Goal: Register for event/course

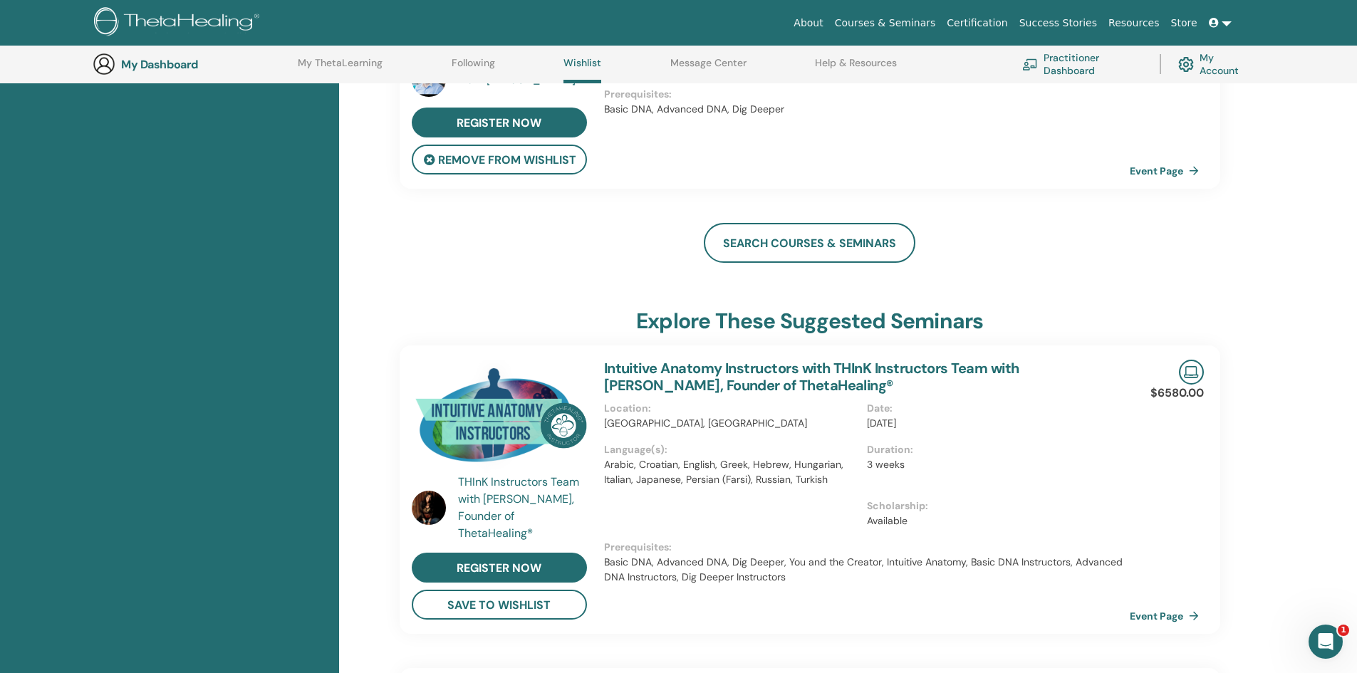
scroll to position [109, 0]
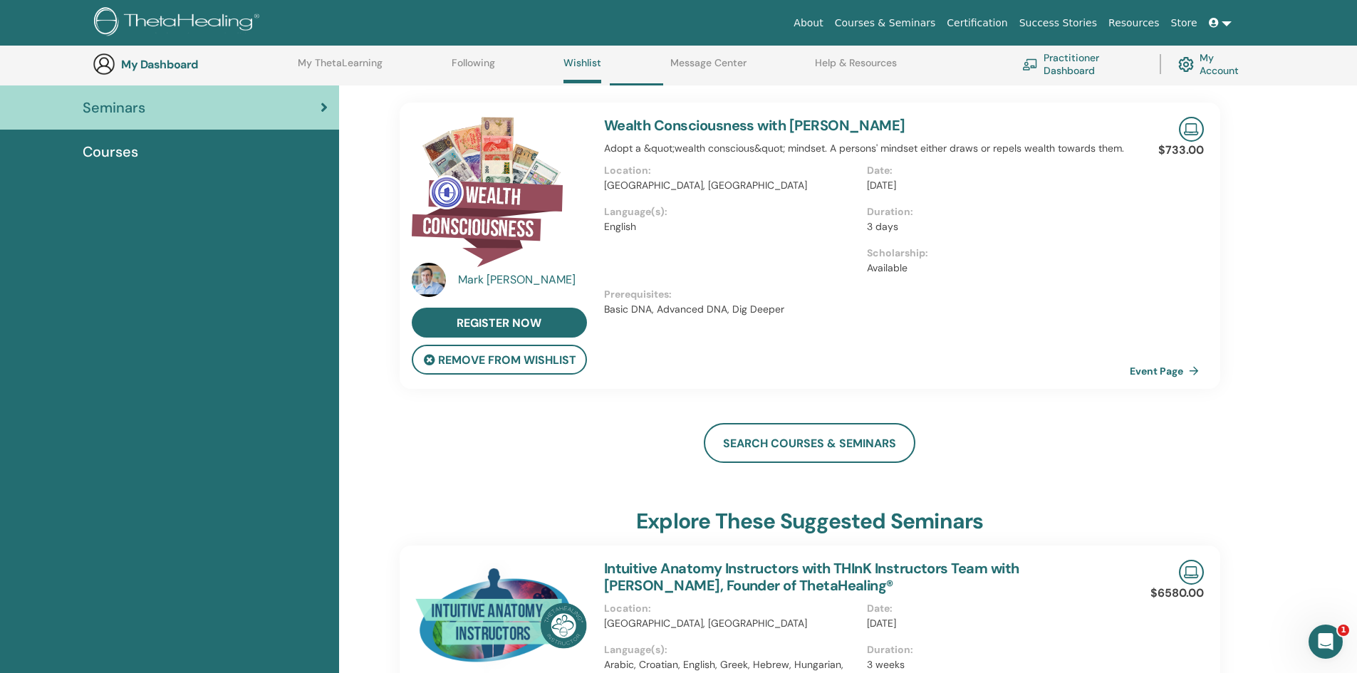
click at [902, 24] on link "Courses & Seminars" at bounding box center [885, 23] width 113 height 26
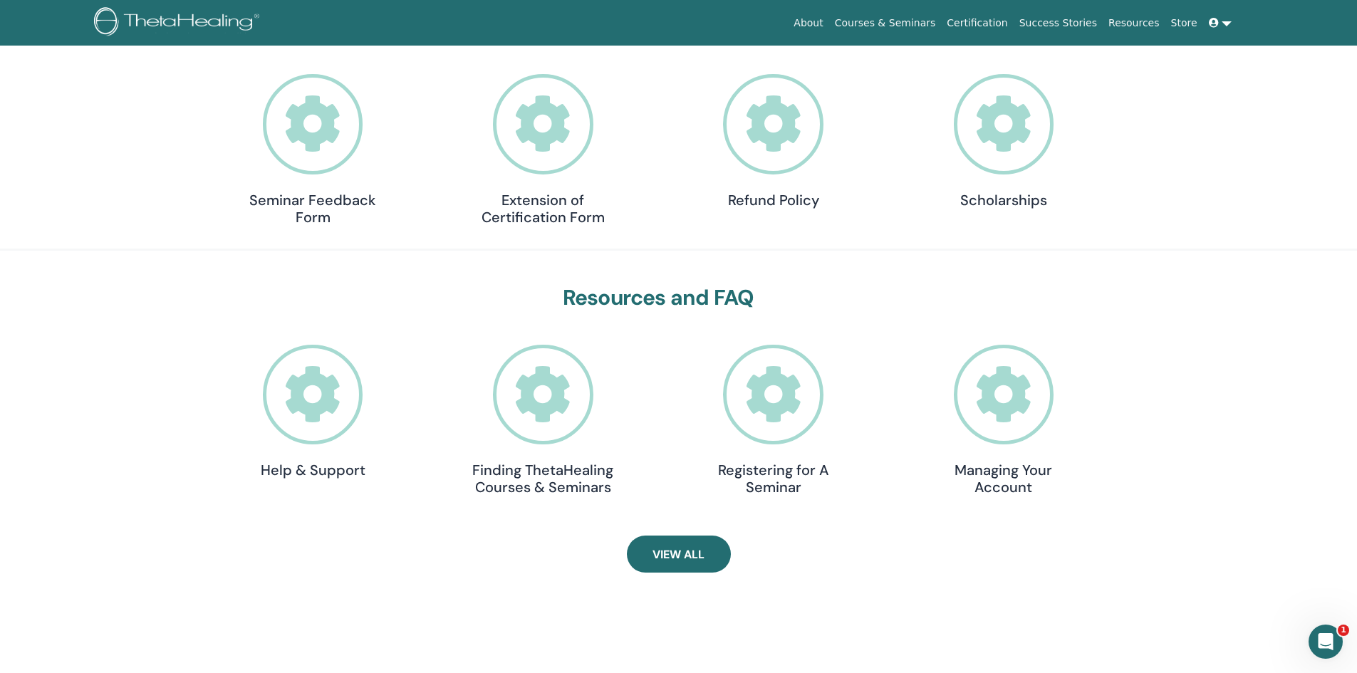
scroll to position [180, 0]
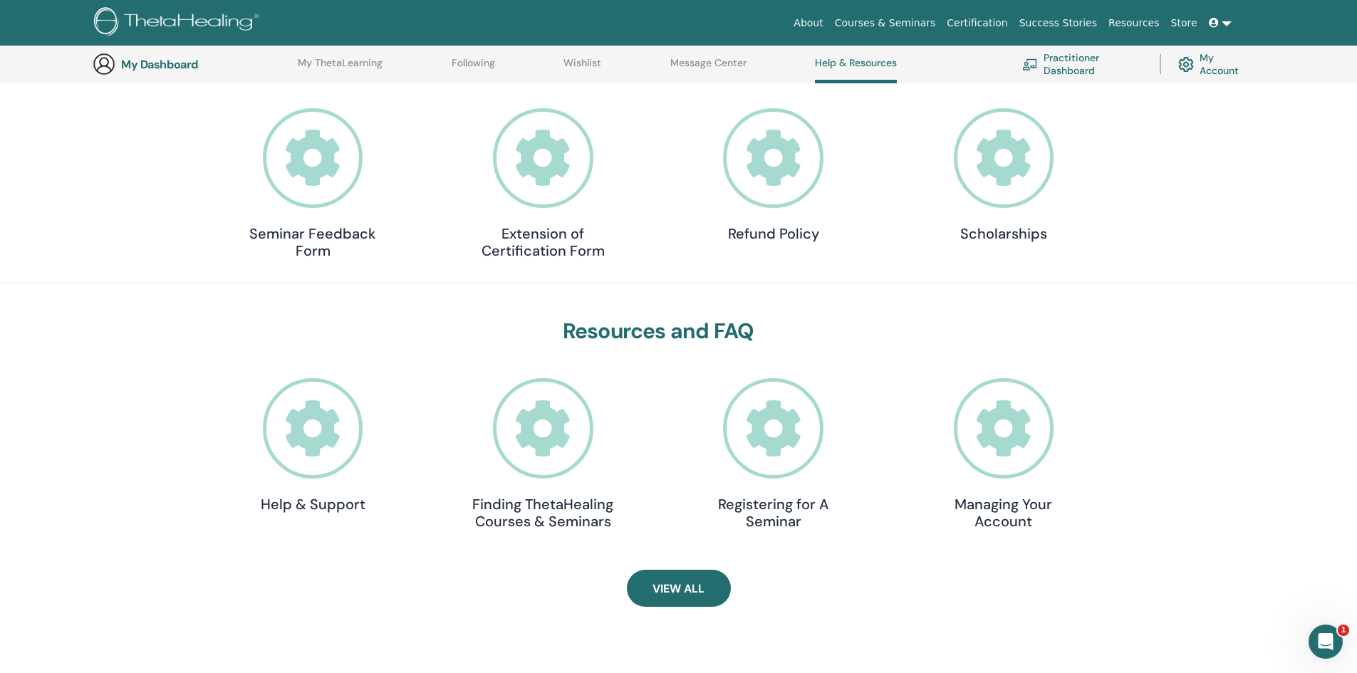
click at [1008, 156] on icon at bounding box center [1004, 158] width 100 height 100
click at [1230, 29] on link at bounding box center [1220, 23] width 34 height 26
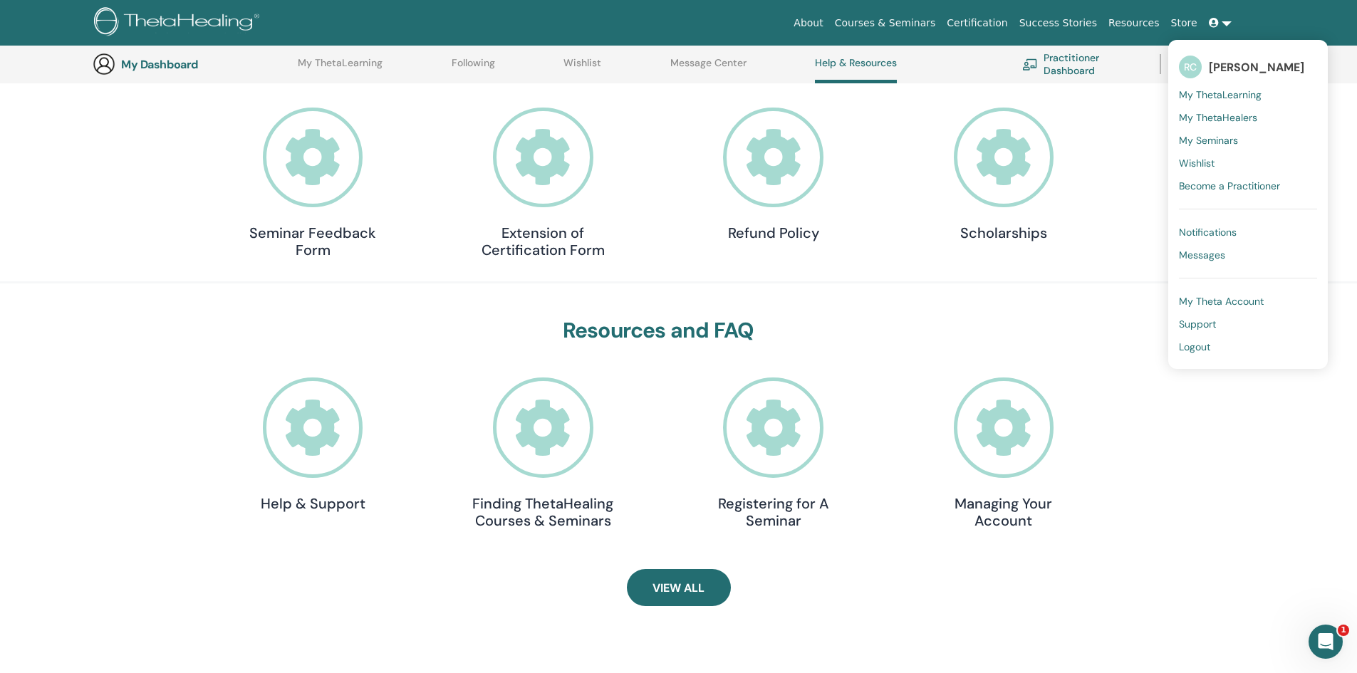
click at [1213, 157] on span "Wishlist" at bounding box center [1197, 163] width 36 height 13
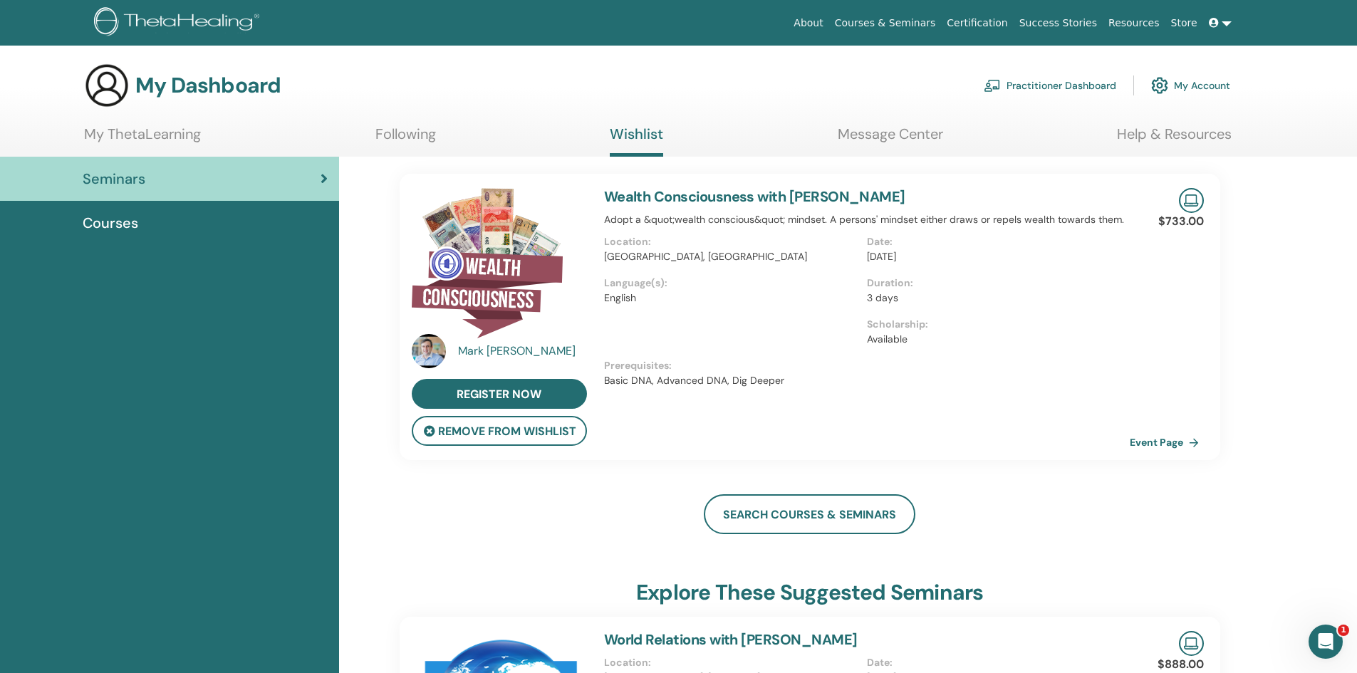
click at [746, 192] on link "Wealth Consciousness with Mark Anthony" at bounding box center [754, 196] width 301 height 19
click at [693, 194] on link "Wealth Consciousness with Mark Anthony" at bounding box center [754, 196] width 301 height 19
click at [680, 203] on link "Wealth Consciousness with [PERSON_NAME]" at bounding box center [754, 196] width 301 height 19
click at [682, 199] on link "Wealth Consciousness with [PERSON_NAME]" at bounding box center [754, 196] width 301 height 19
click at [520, 257] on img at bounding box center [487, 263] width 151 height 150
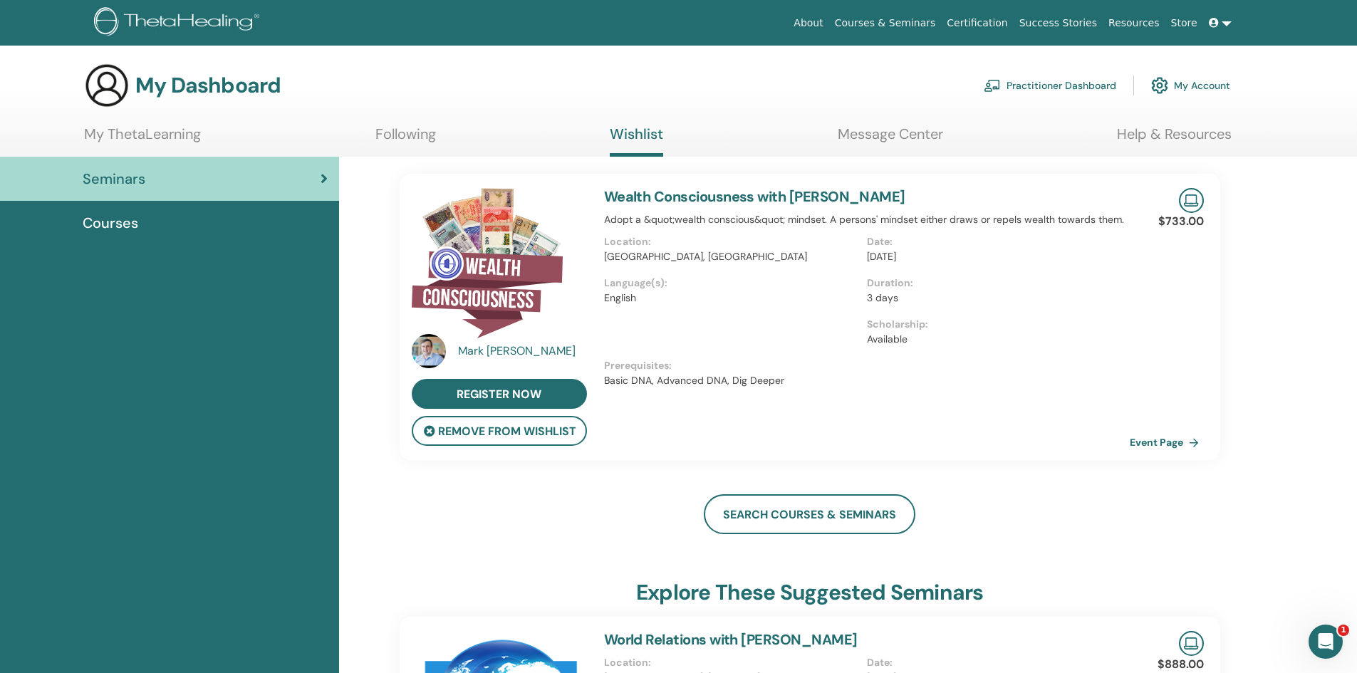
click at [758, 202] on link "Wealth Consciousness with [PERSON_NAME]" at bounding box center [754, 196] width 301 height 19
click at [664, 196] on link "Wealth Consciousness with [PERSON_NAME]" at bounding box center [754, 196] width 301 height 19
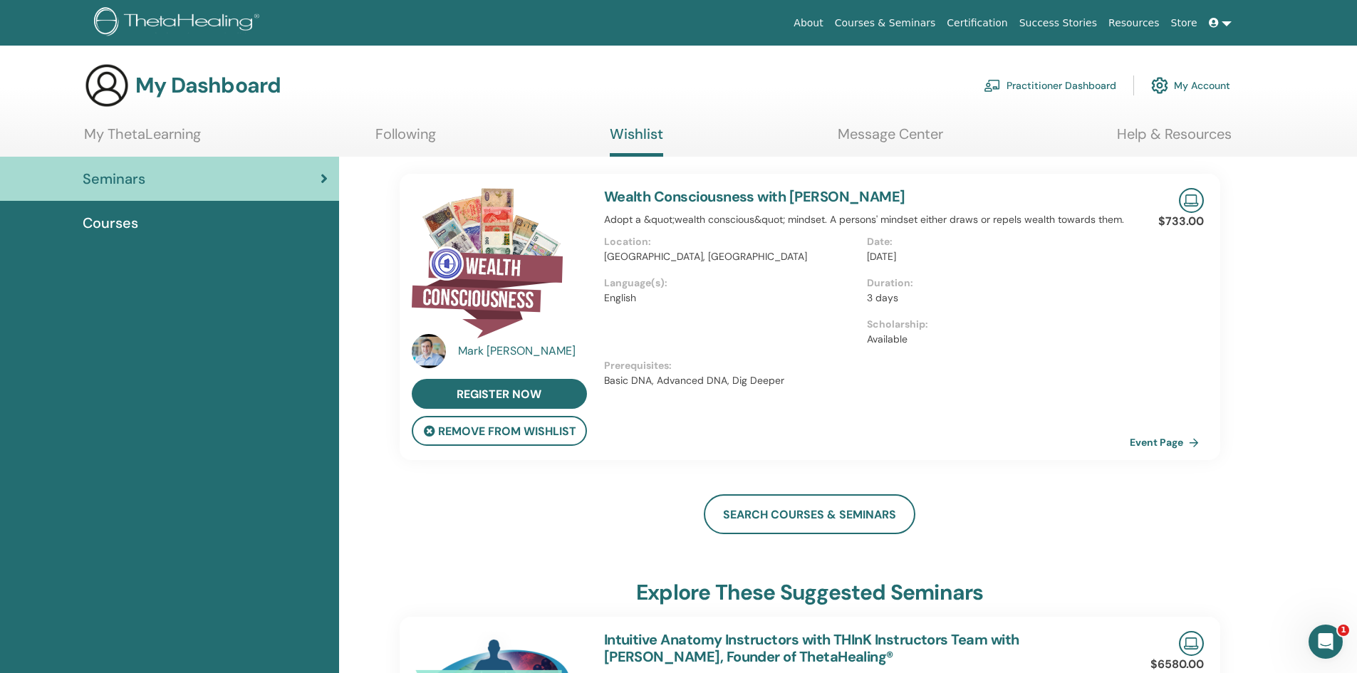
click at [634, 198] on link "Wealth Consciousness with [PERSON_NAME]" at bounding box center [754, 196] width 301 height 19
click at [531, 387] on span "register now" at bounding box center [499, 394] width 85 height 15
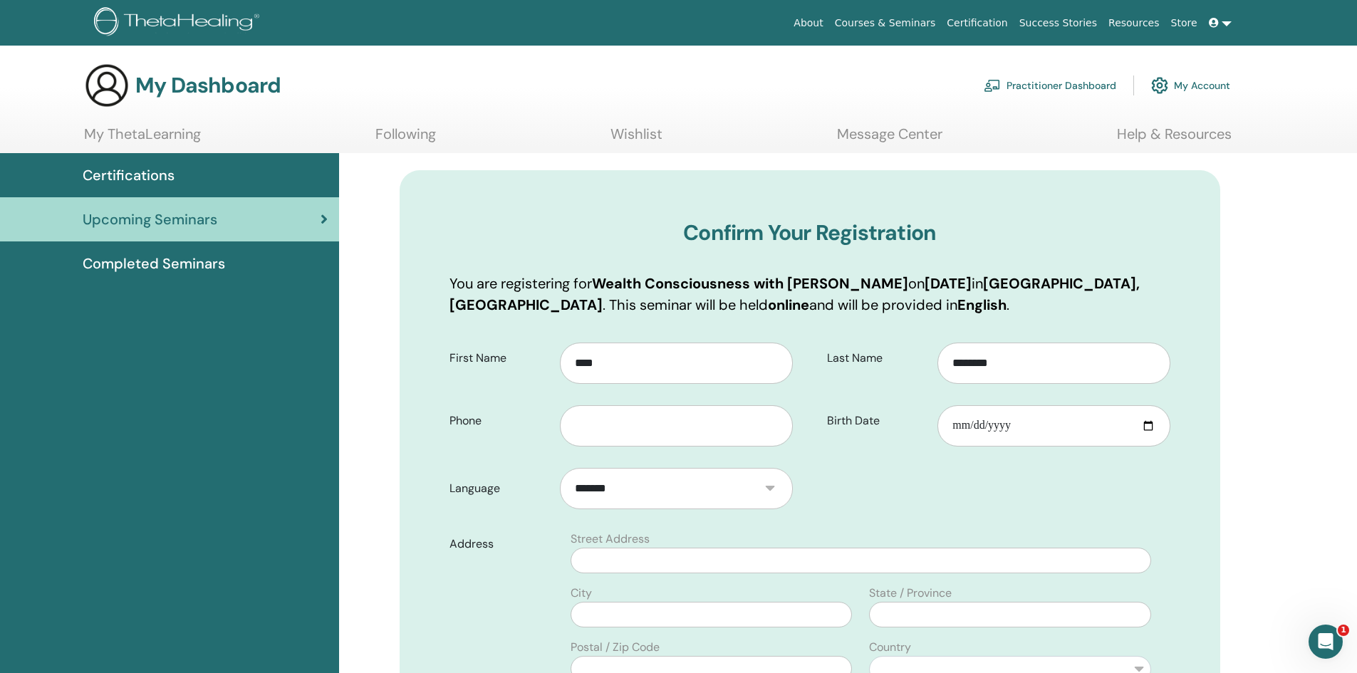
click at [185, 218] on span "Upcoming Seminars" at bounding box center [150, 219] width 135 height 21
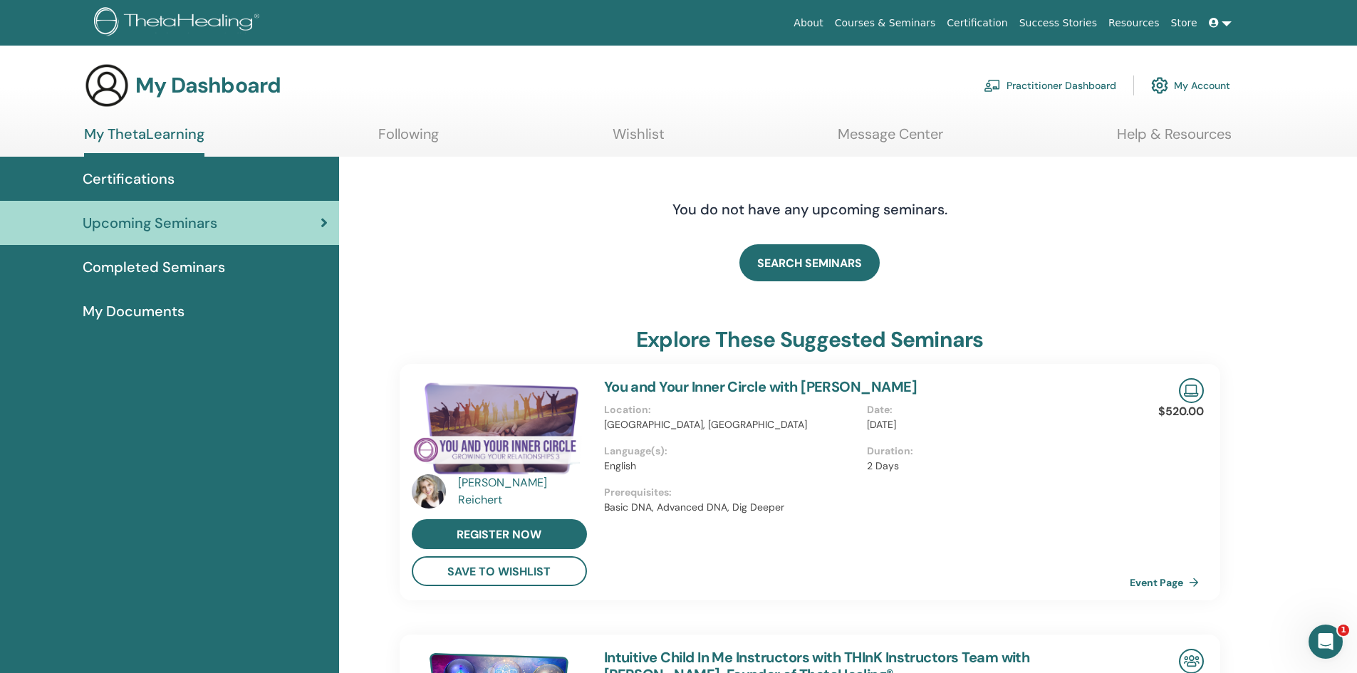
click at [160, 312] on span "My Documents" at bounding box center [134, 311] width 102 height 21
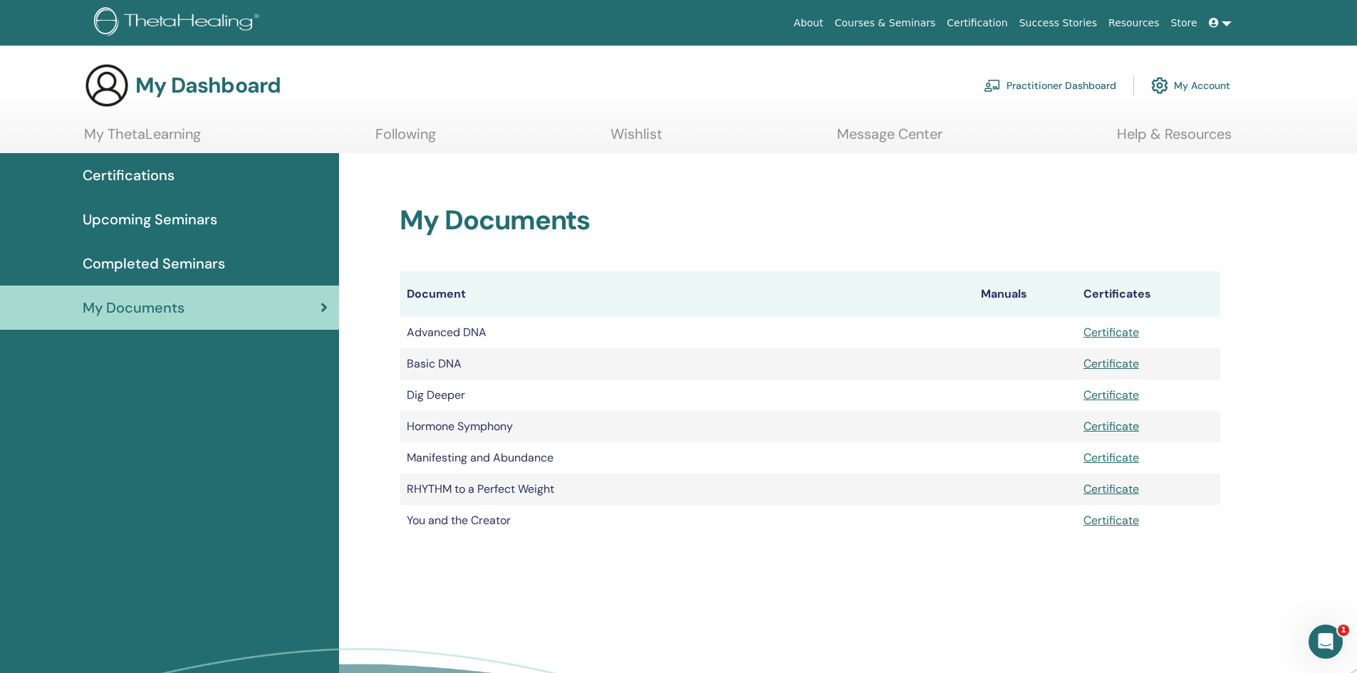
click at [1224, 28] on link at bounding box center [1220, 23] width 34 height 26
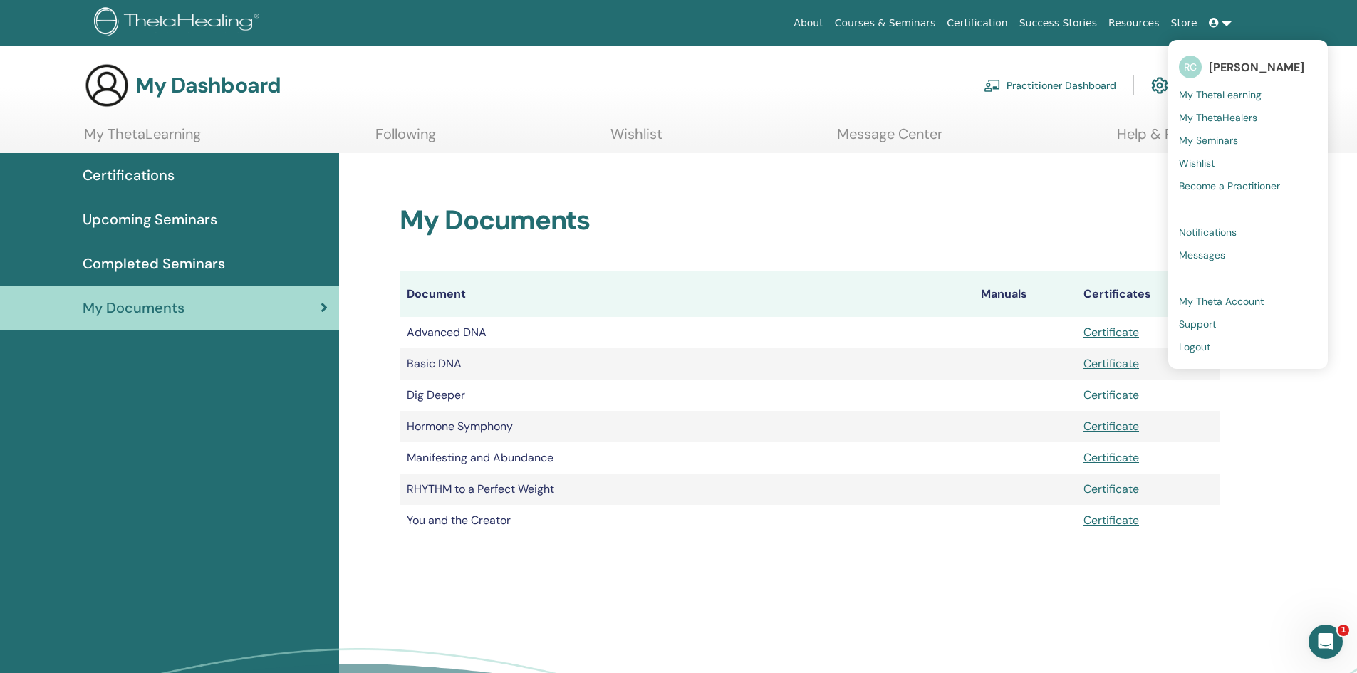
click at [1196, 168] on span "Wishlist" at bounding box center [1197, 163] width 36 height 13
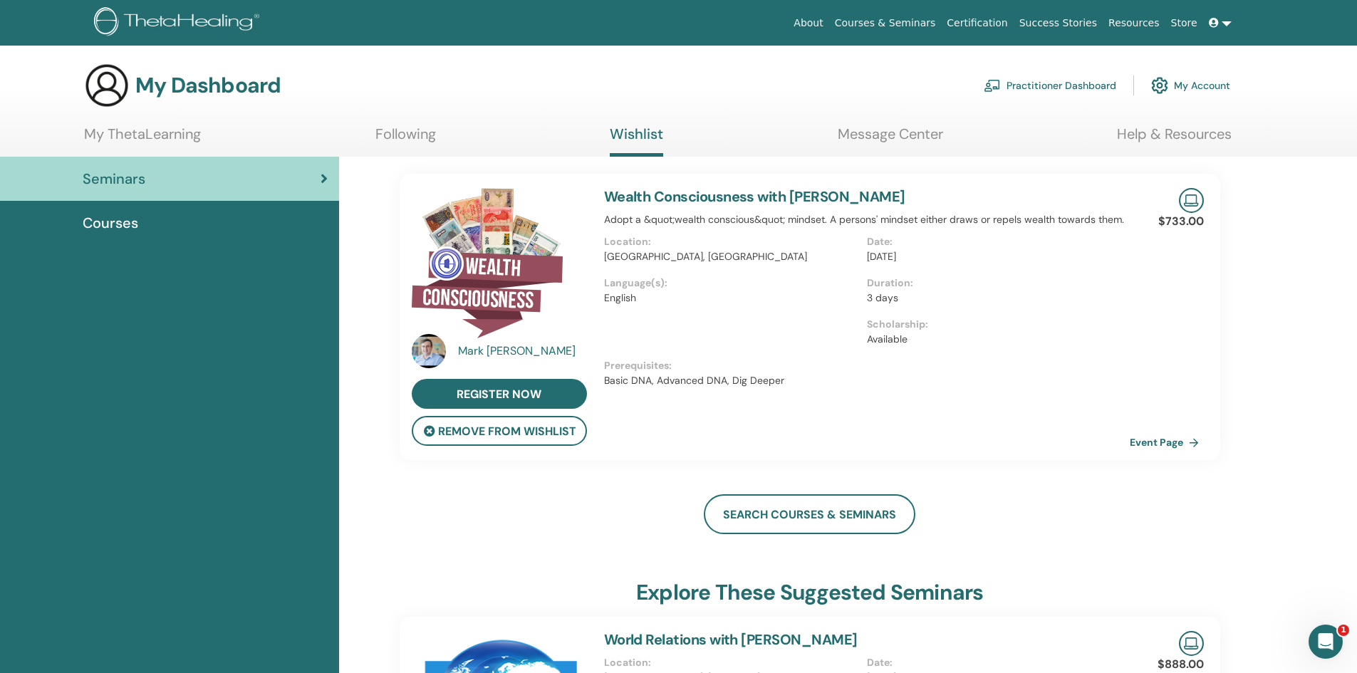
click at [789, 193] on link "Wealth Consciousness with [PERSON_NAME]" at bounding box center [754, 196] width 301 height 19
click at [494, 308] on img at bounding box center [487, 263] width 151 height 150
click at [1230, 22] on link at bounding box center [1220, 23] width 34 height 26
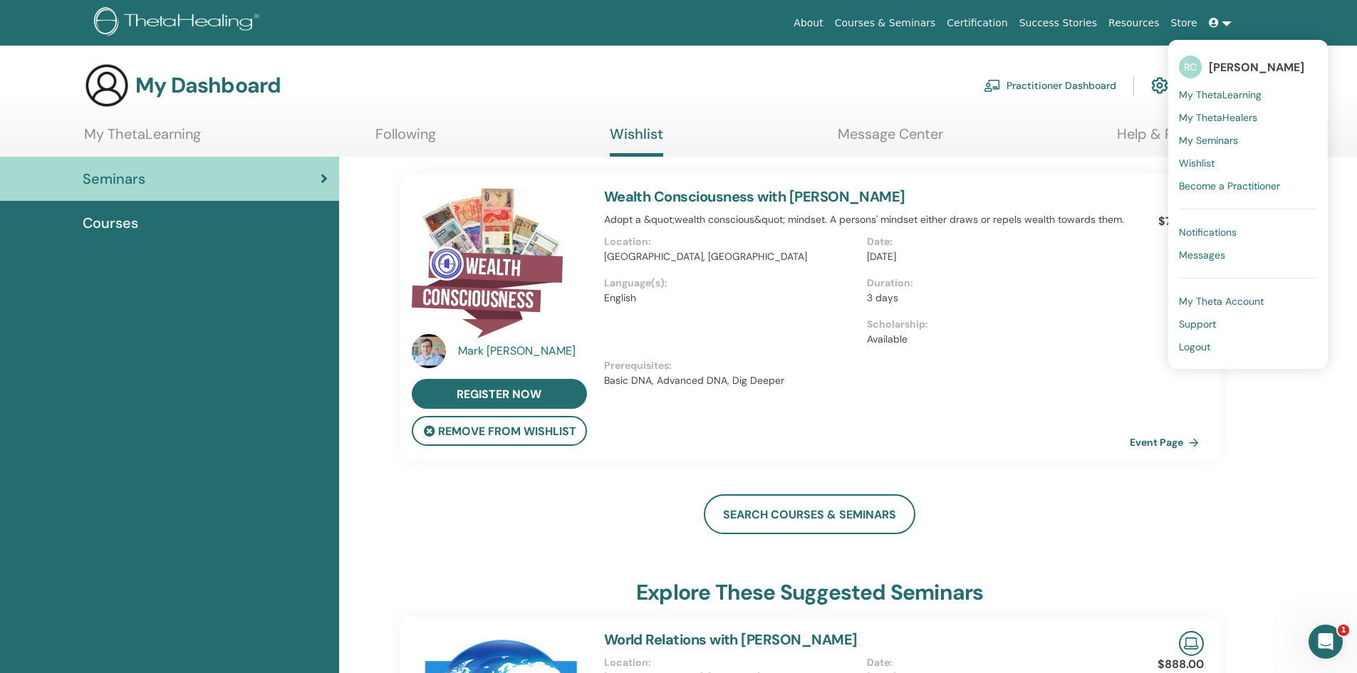
click at [939, 24] on link "Courses & Seminars" at bounding box center [885, 23] width 113 height 26
